Goal: Use online tool/utility: Use online tool/utility

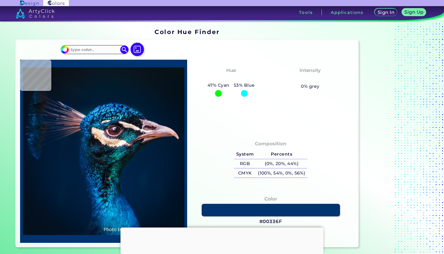
type input "#051931"
type input "#14212d"
type input "#14212D"
type input "#2d334d"
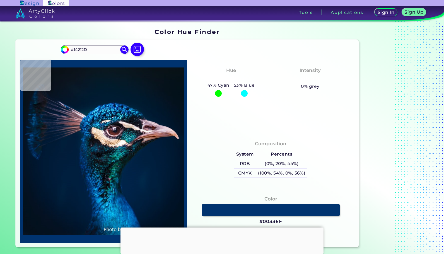
type input "#2D334D"
type input "#26324c"
type input "#26324C"
type input "#091830"
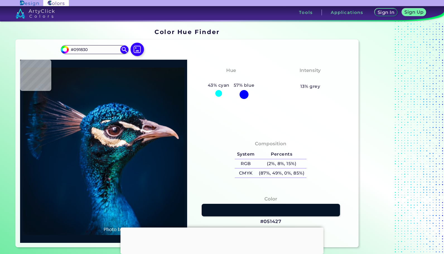
type input "#051427"
type input "#061626"
type input "#061625"
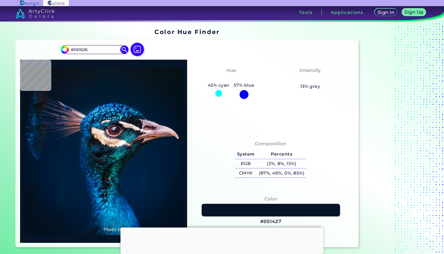
type input "#061625"
type input "#081525"
type input "#081526"
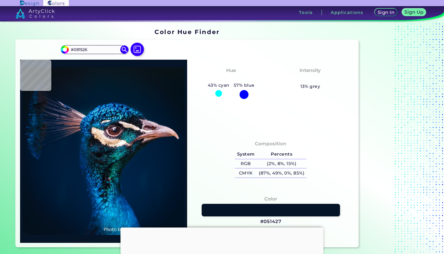
type input "#061626"
type input "#071727"
type input "#081827"
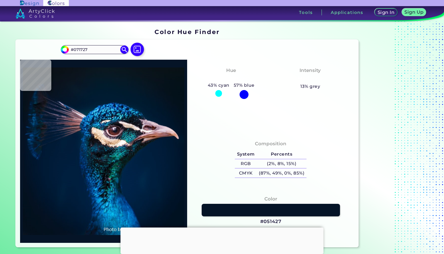
type input "#081827"
type input "#0a1725"
type input "#0A1725"
type input "#0b1521"
type input "#0B1521"
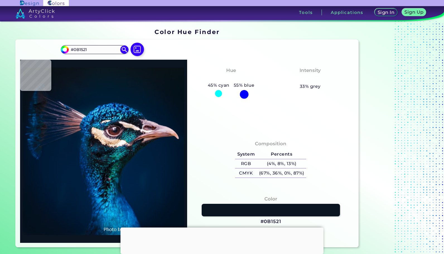
type input "#0b151f"
type input "#0B151F"
type input "#0c141f"
type input "#0C141F"
type input "#0a141d"
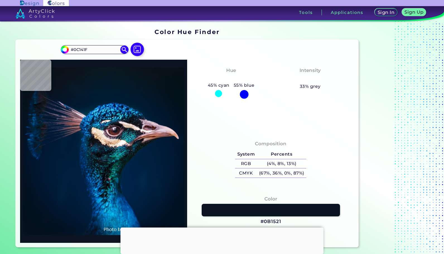
type input "#0A141D"
type input "#0b141b"
type input "#0B141B"
type input "#000000"
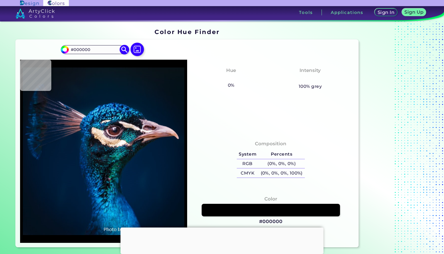
click at [98, 50] on input "#000000" at bounding box center [95, 50] width 52 height 8
type input "#"
type input "#2aaea5"
type input "#2AAEA5"
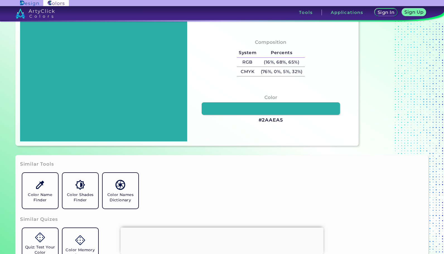
scroll to position [102, 0]
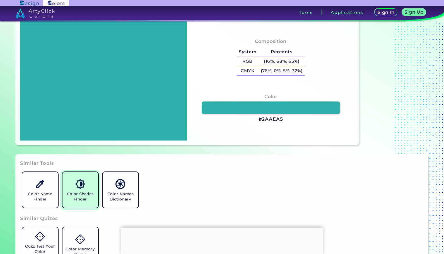
click at [86, 191] on link "Color Shades Finder" at bounding box center [80, 190] width 40 height 40
